Goal: Task Accomplishment & Management: Manage account settings

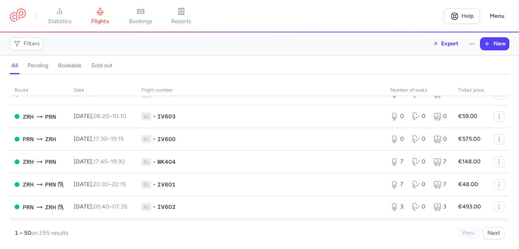
scroll to position [232, 0]
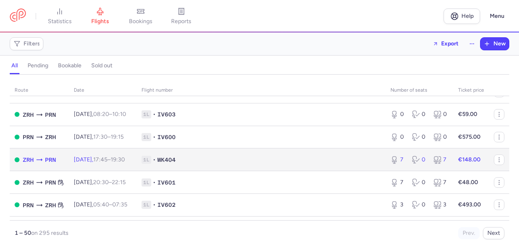
click at [298, 164] on span "1L • WK404" at bounding box center [260, 160] width 239 height 8
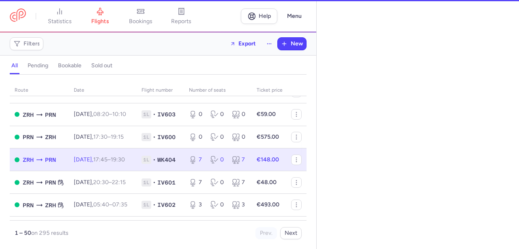
select select "hours"
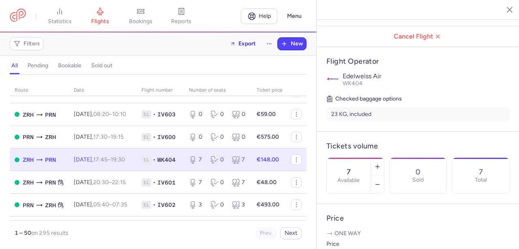
scroll to position [125, 0]
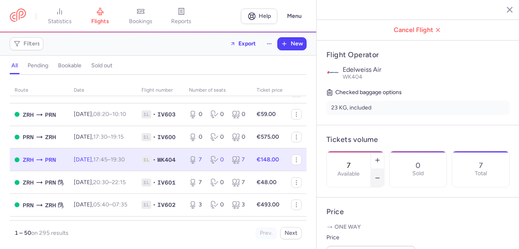
click at [375, 175] on icon "button" at bounding box center [377, 178] width 6 height 6
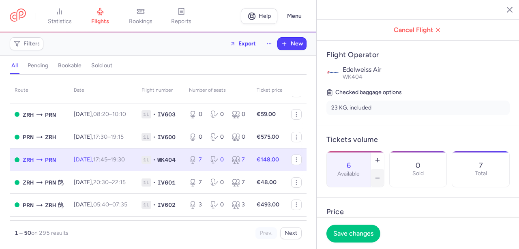
click at [375, 175] on icon "button" at bounding box center [377, 178] width 6 height 6
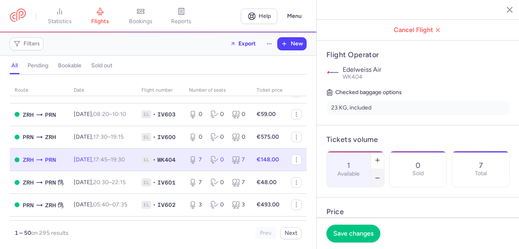
click at [375, 175] on icon "button" at bounding box center [377, 178] width 6 height 6
type input "0"
click at [352, 233] on span "Save changes" at bounding box center [353, 232] width 40 height 7
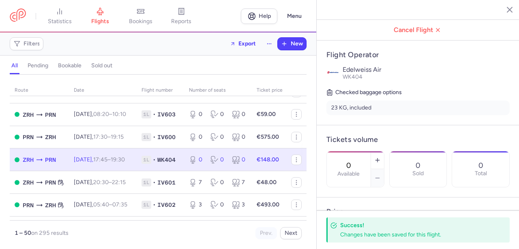
click at [502, 9] on line "button" at bounding box center [503, 9] width 4 height 4
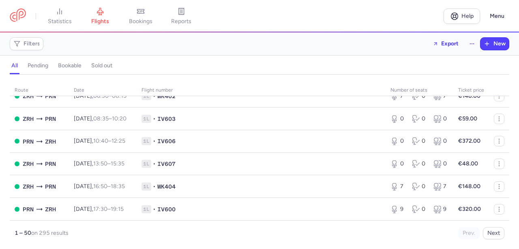
scroll to position [1049, 0]
